Goal: Task Accomplishment & Management: Manage account settings

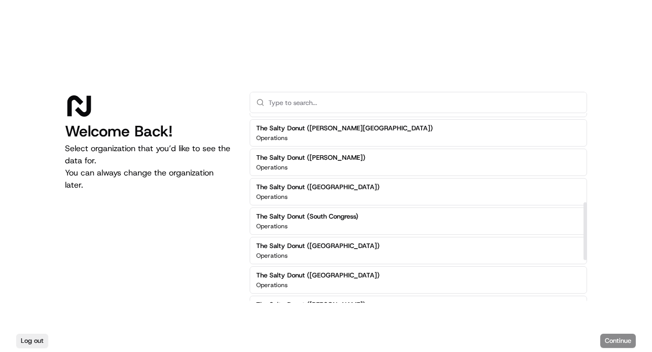
scroll to position [291, 0]
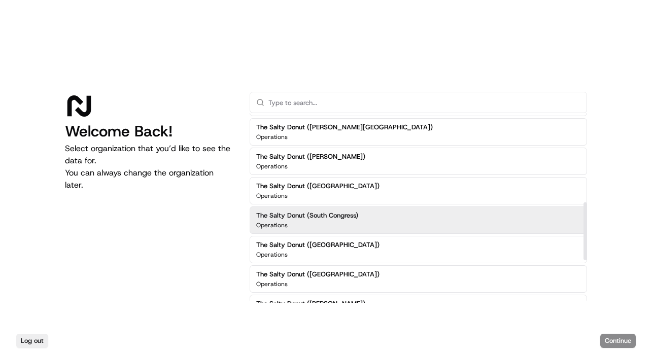
click at [340, 220] on div "The Salty Donut (South Congress) Operations" at bounding box center [307, 220] width 102 height 18
click at [614, 338] on button "Continue" at bounding box center [618, 341] width 36 height 14
